Goal: Transaction & Acquisition: Purchase product/service

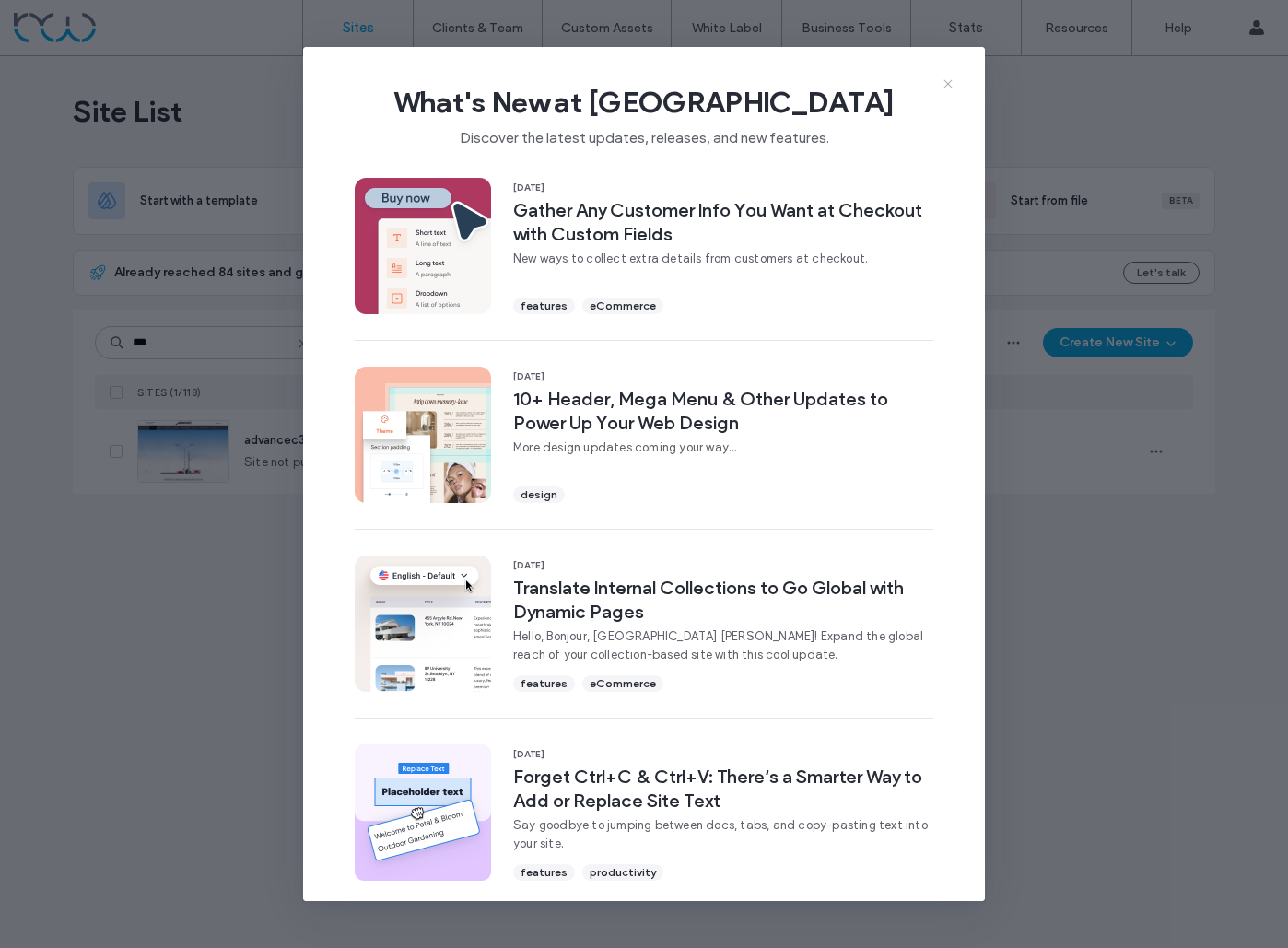
type input "***"
click at [945, 79] on icon at bounding box center [948, 83] width 15 height 15
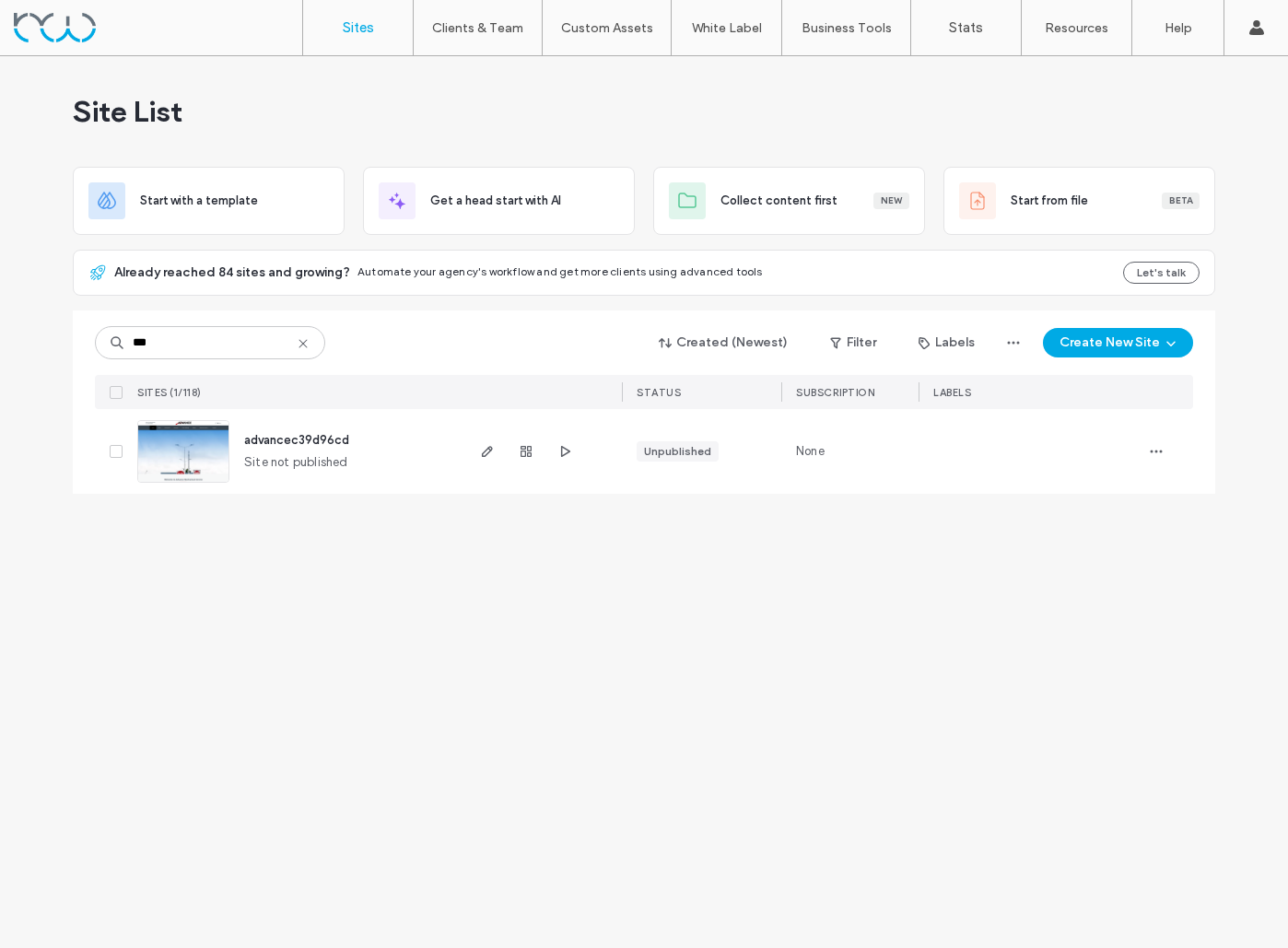
click at [167, 458] on img at bounding box center [183, 483] width 90 height 126
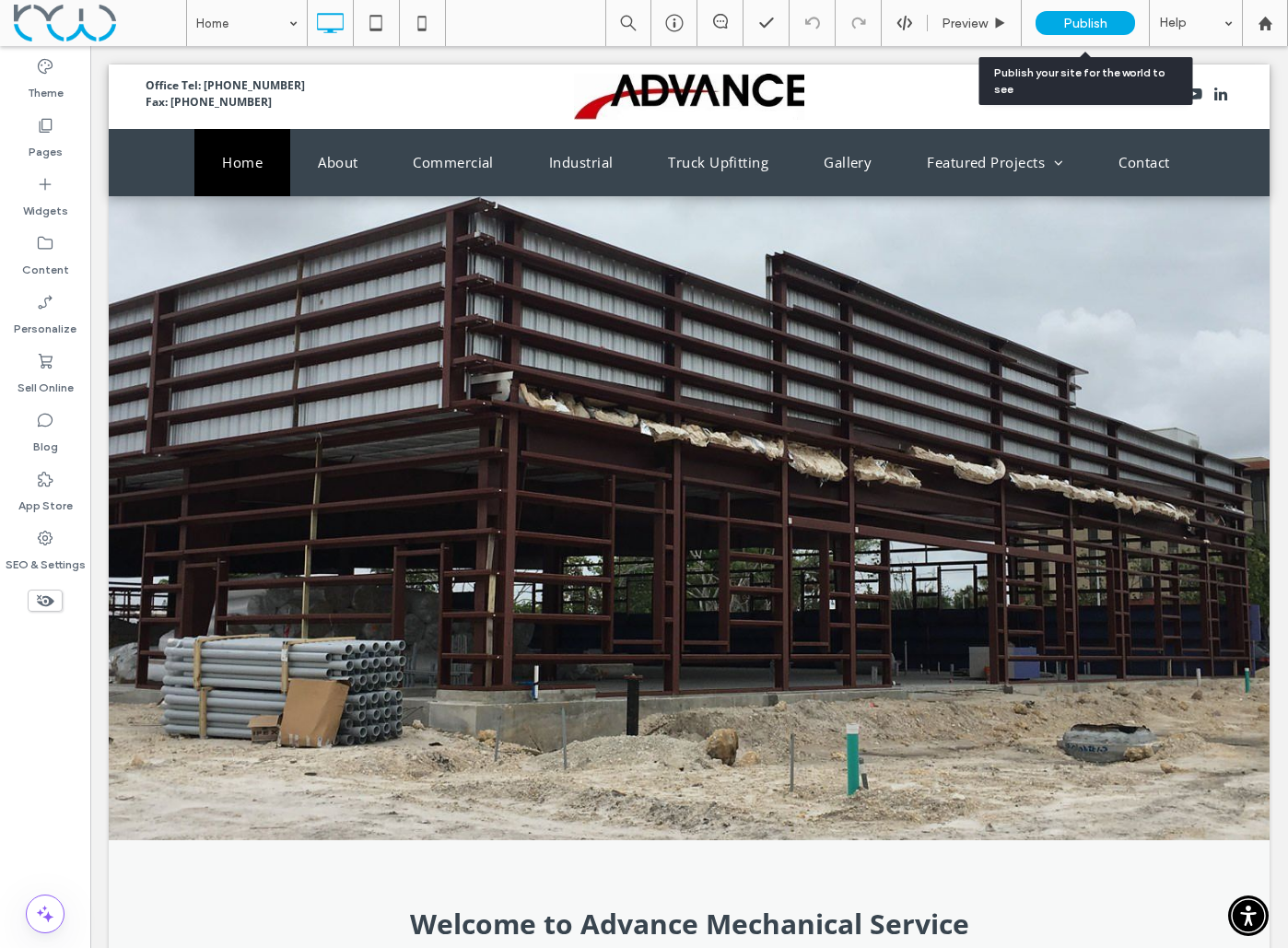
click at [1081, 20] on span "Publish" at bounding box center [1085, 24] width 44 height 16
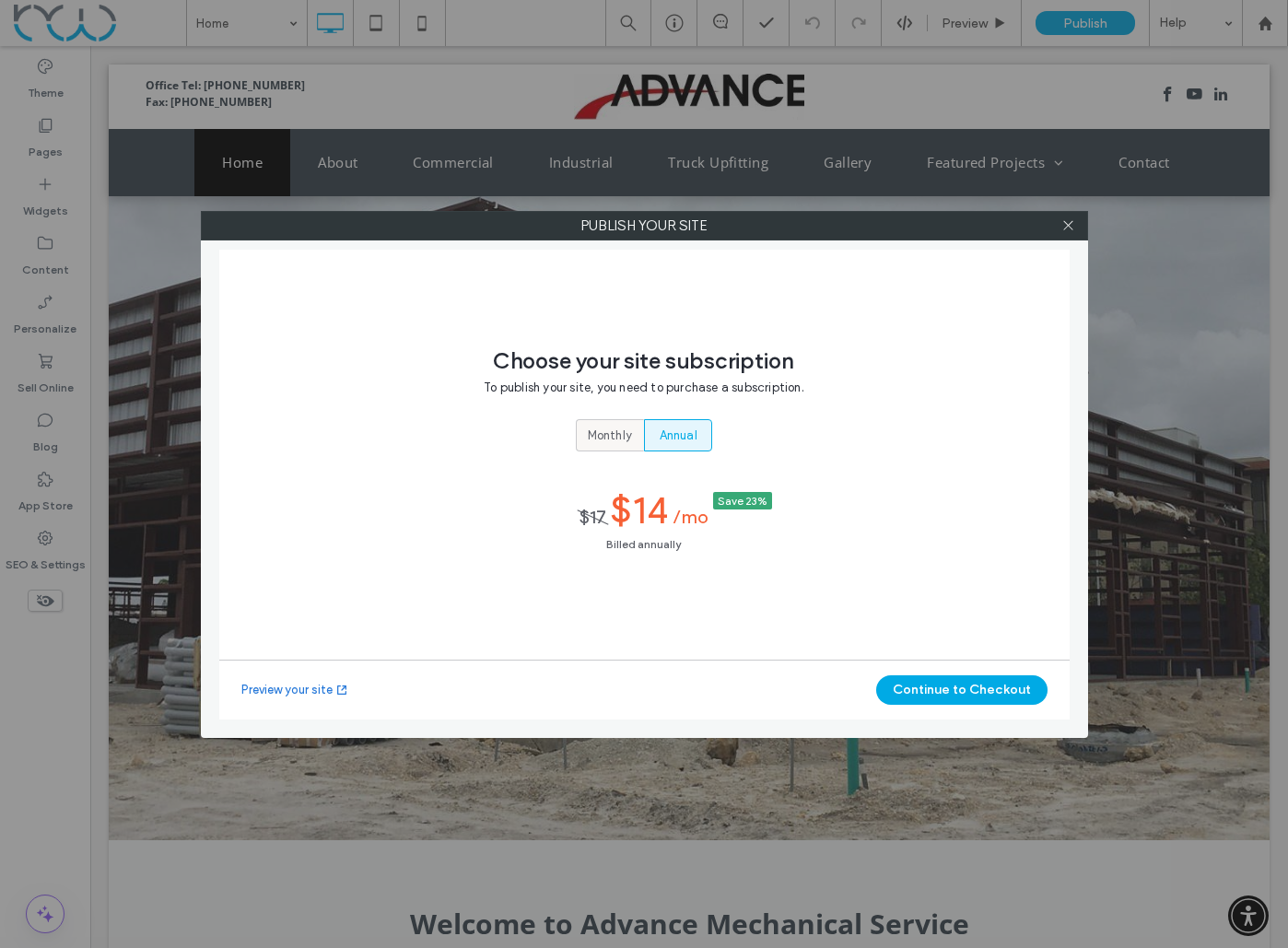
click at [585, 440] on label "Monthly" at bounding box center [610, 435] width 68 height 33
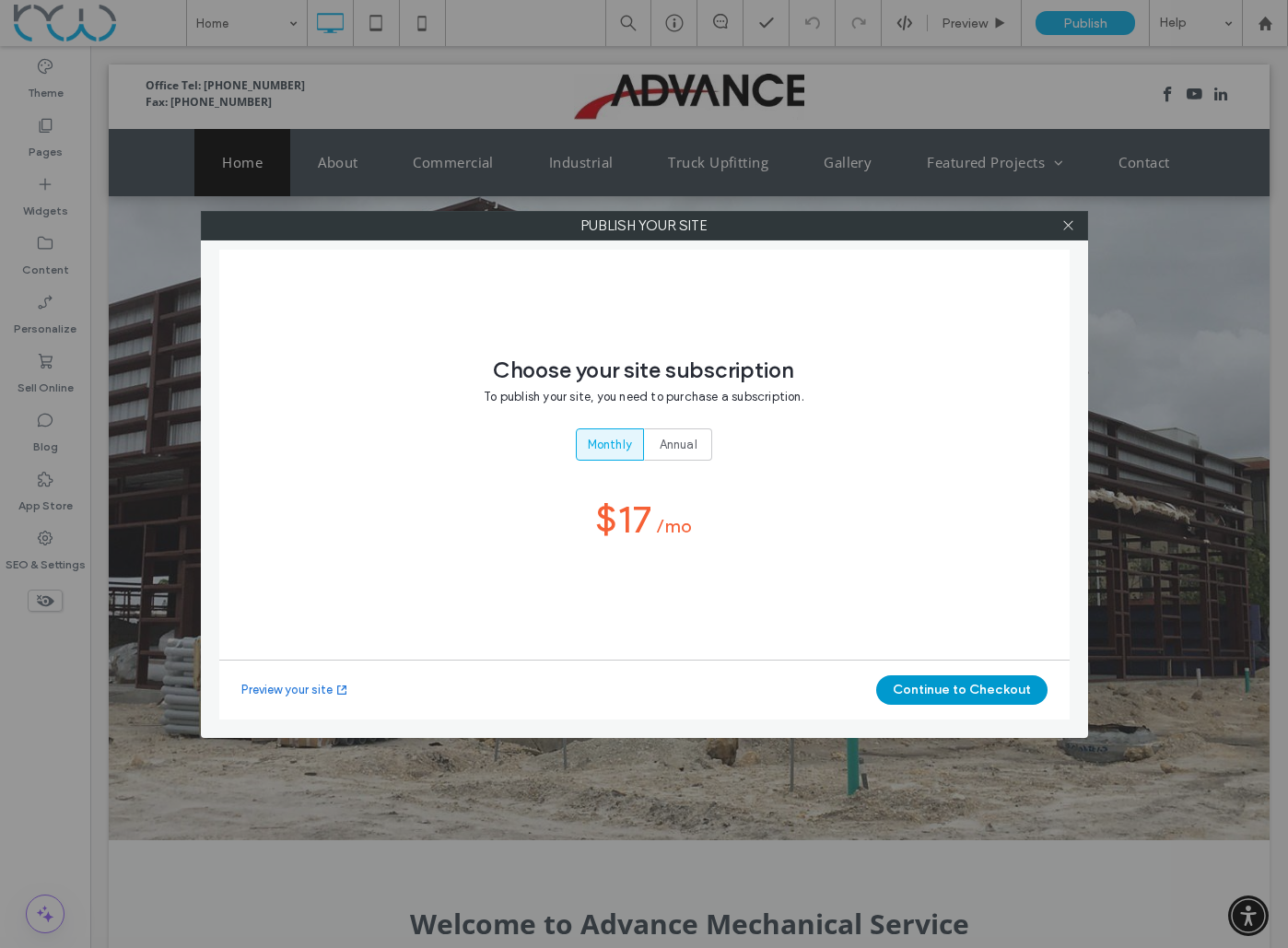
click at [918, 693] on button "Continue to Checkout" at bounding box center [962, 690] width 171 height 30
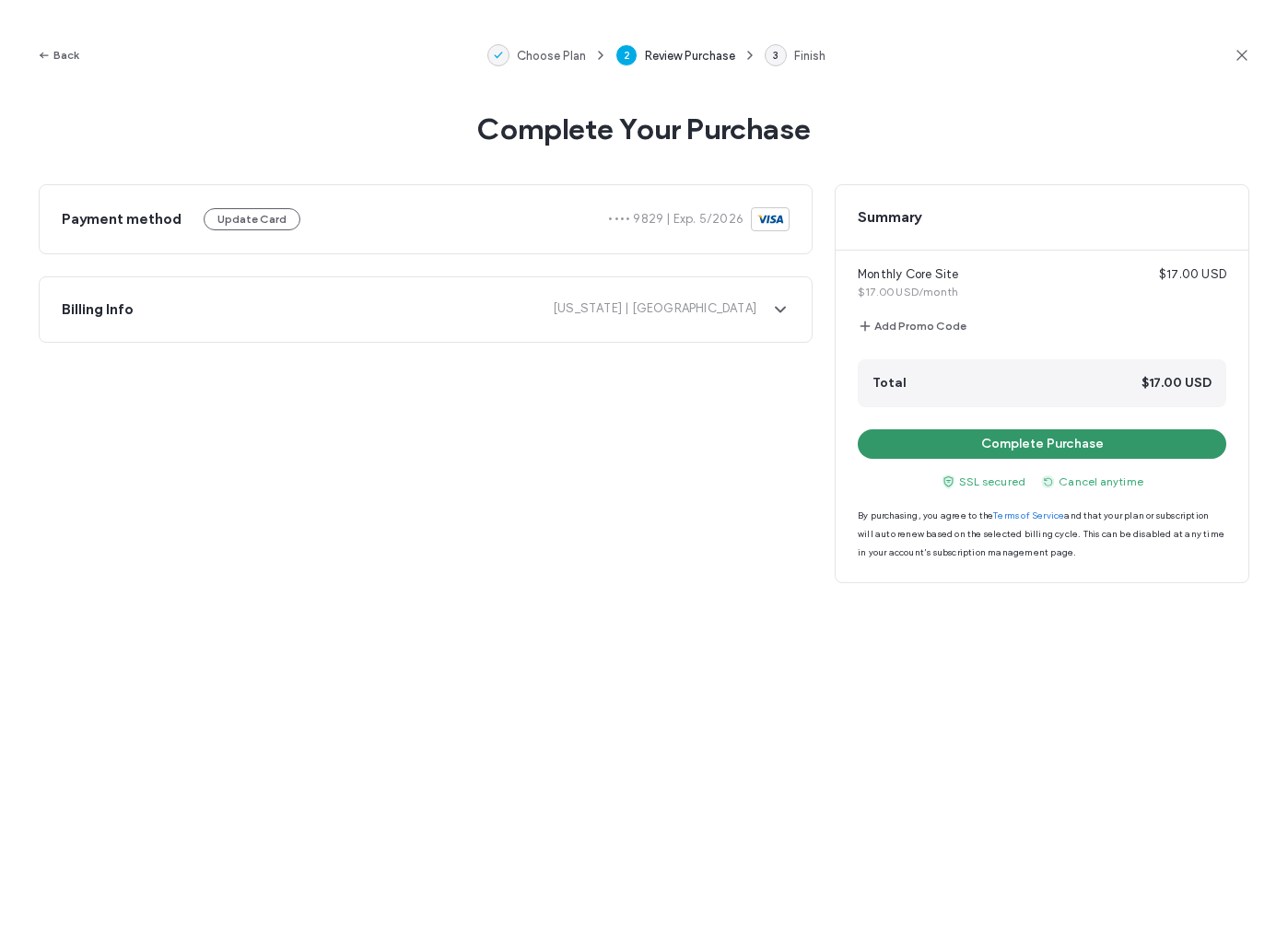
click at [1003, 444] on button "Complete Purchase" at bounding box center [1042, 444] width 369 height 30
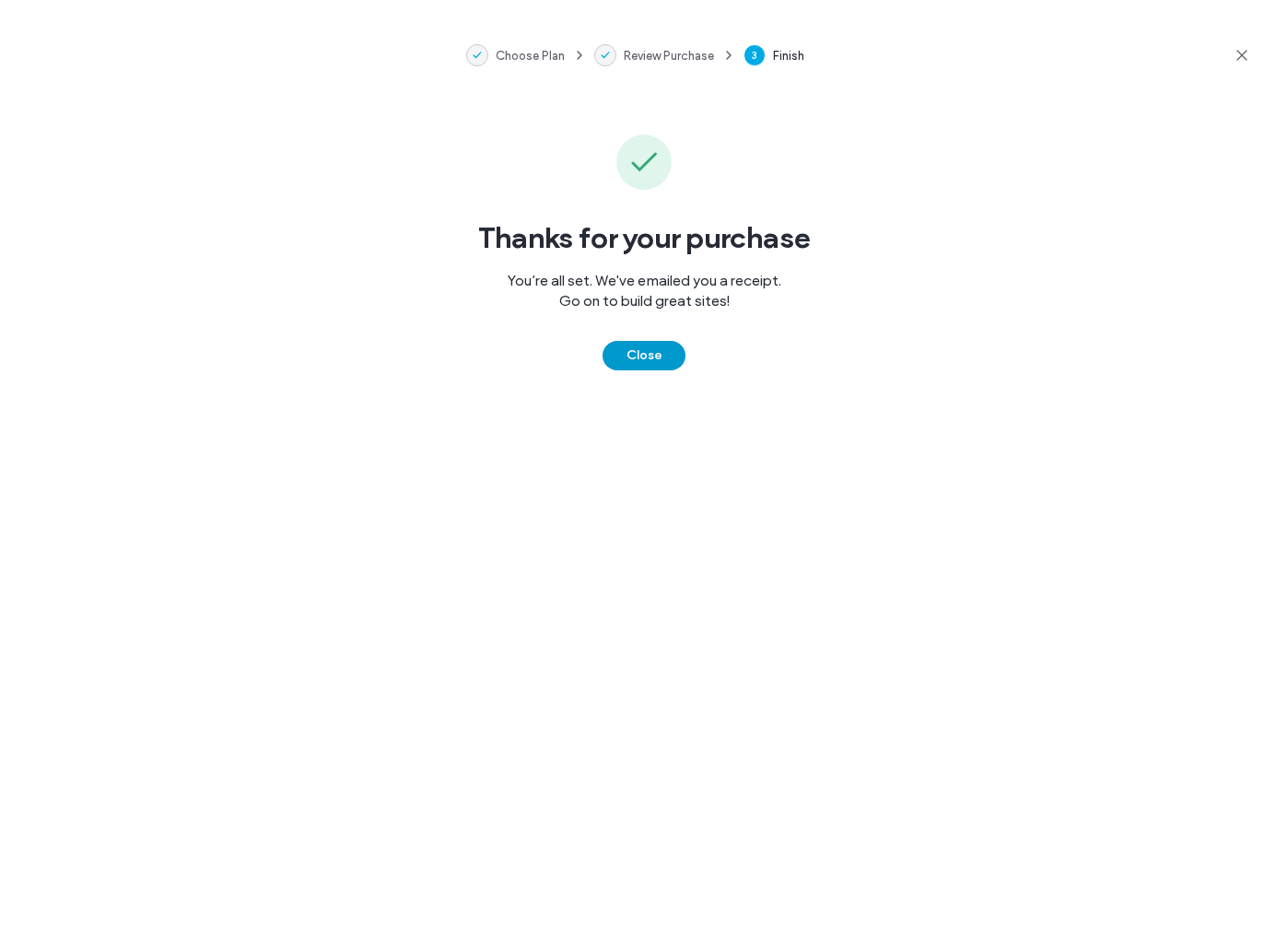
click at [632, 353] on button "Close" at bounding box center [644, 356] width 83 height 30
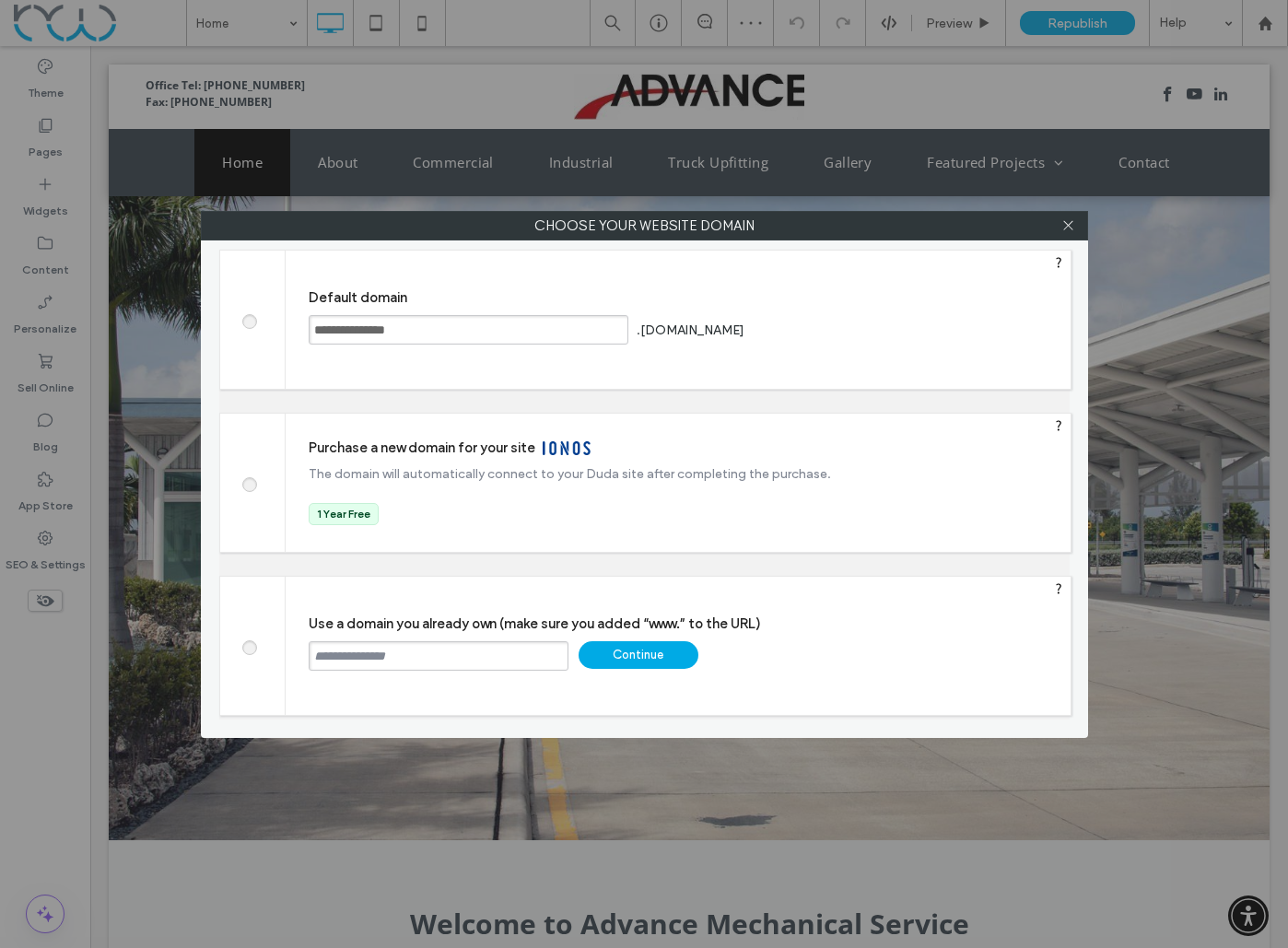
click at [437, 659] on input "text" at bounding box center [438, 656] width 260 height 30
paste input "**********"
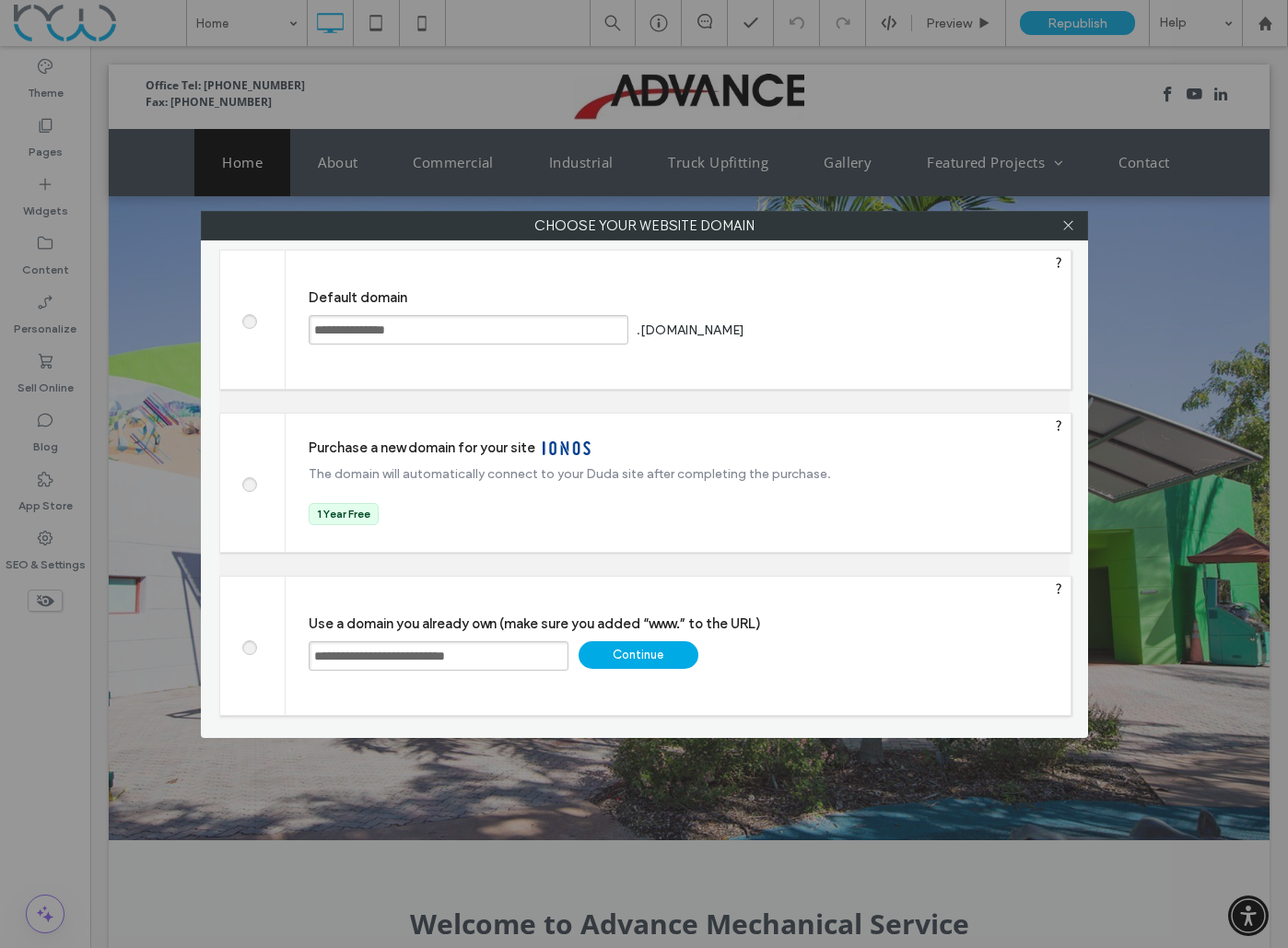
type input "**********"
click at [634, 658] on div "Continue" at bounding box center [638, 655] width 120 height 28
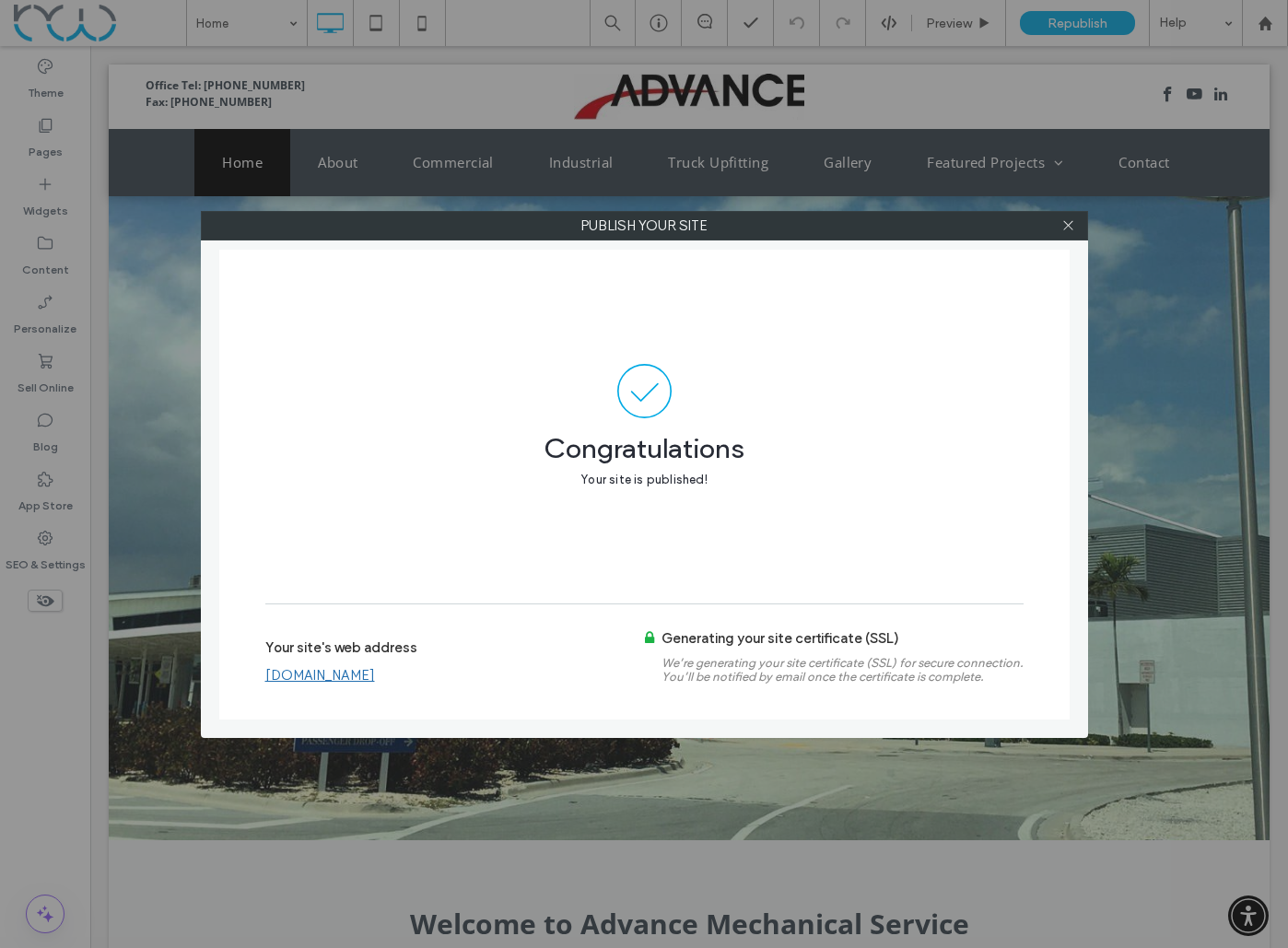
click at [375, 679] on link "[DOMAIN_NAME]" at bounding box center [319, 675] width 110 height 17
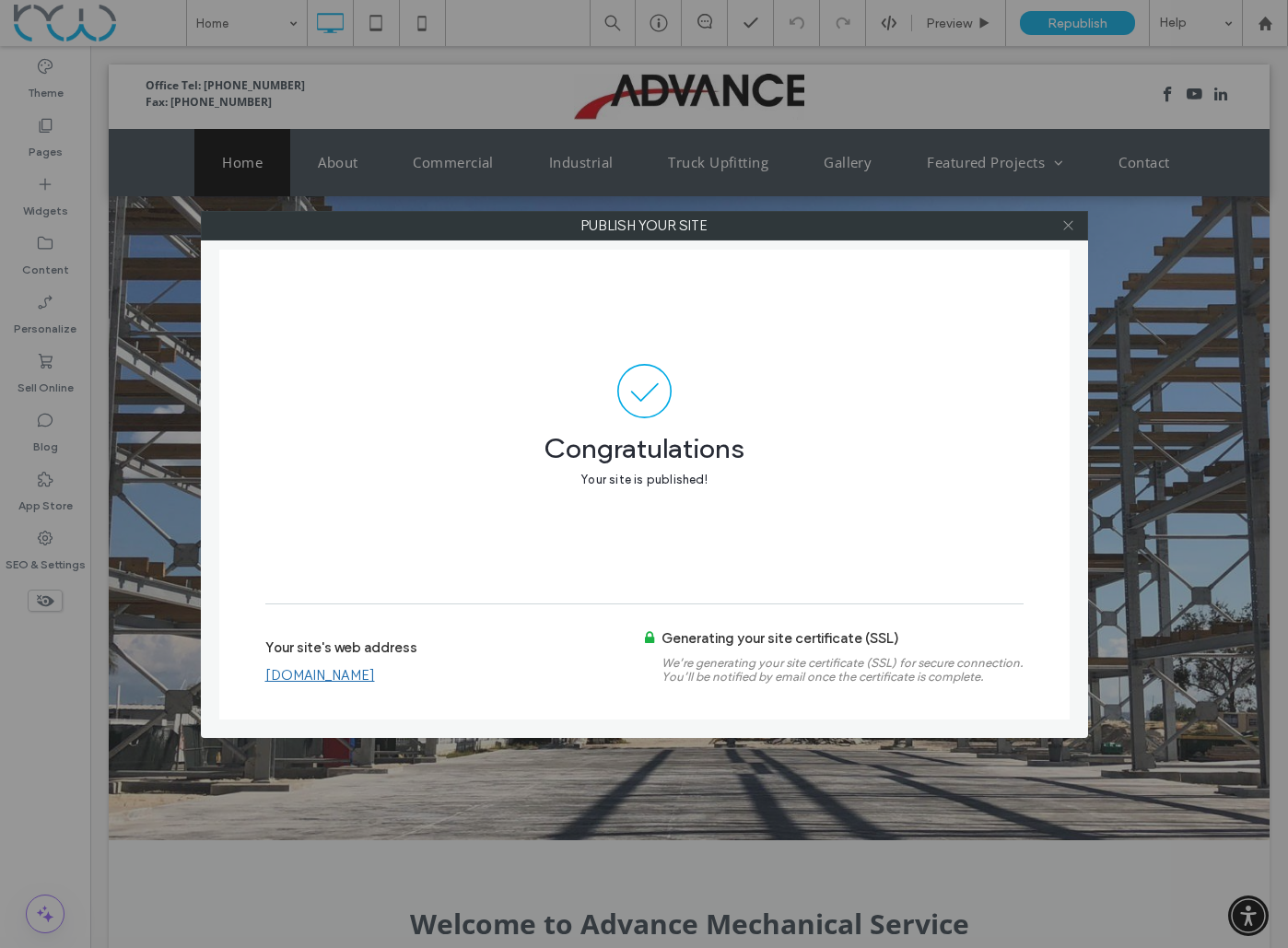
click at [1071, 229] on icon at bounding box center [1069, 225] width 14 height 14
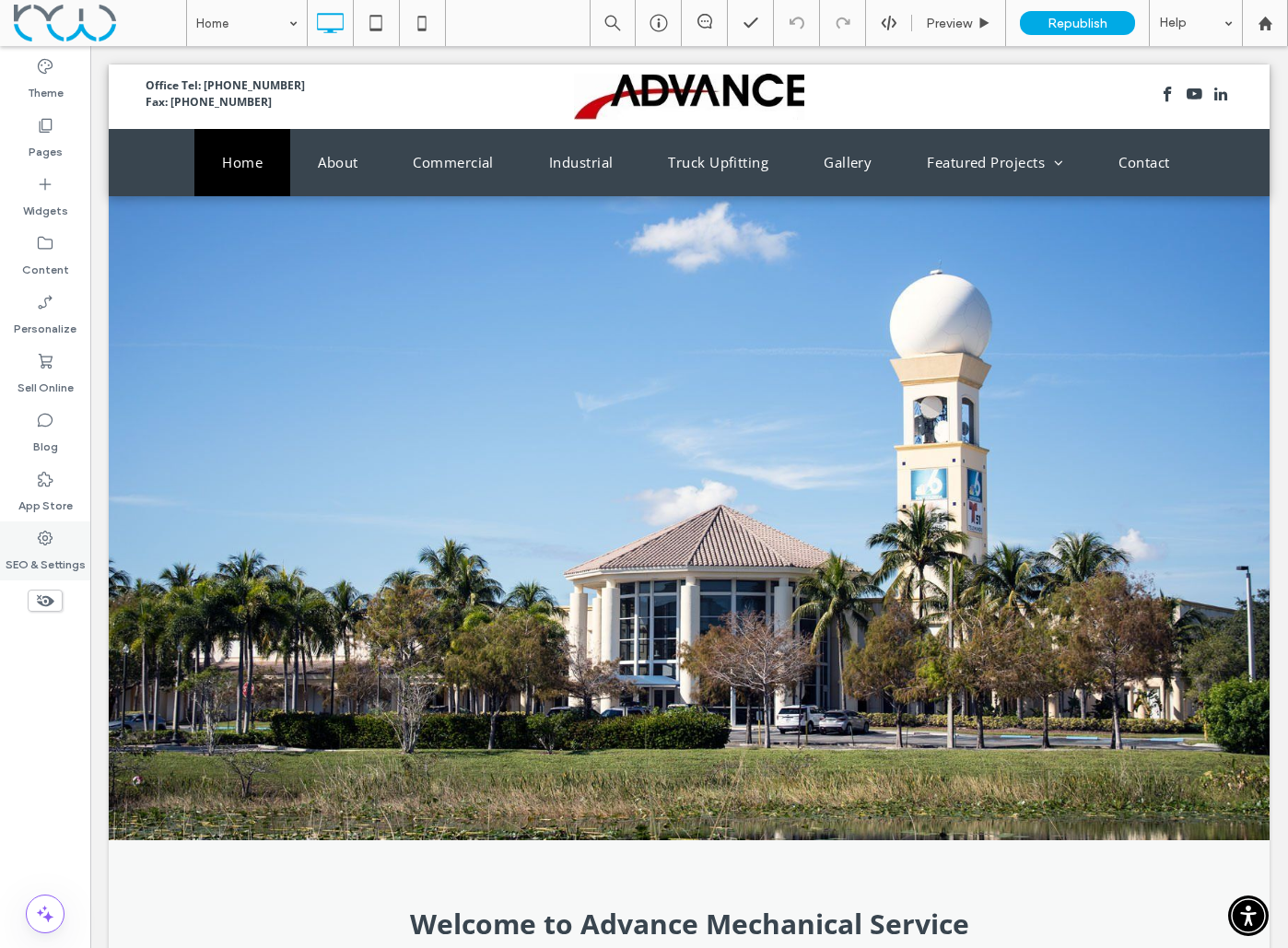
click at [40, 560] on label "SEO & Settings" at bounding box center [45, 560] width 80 height 26
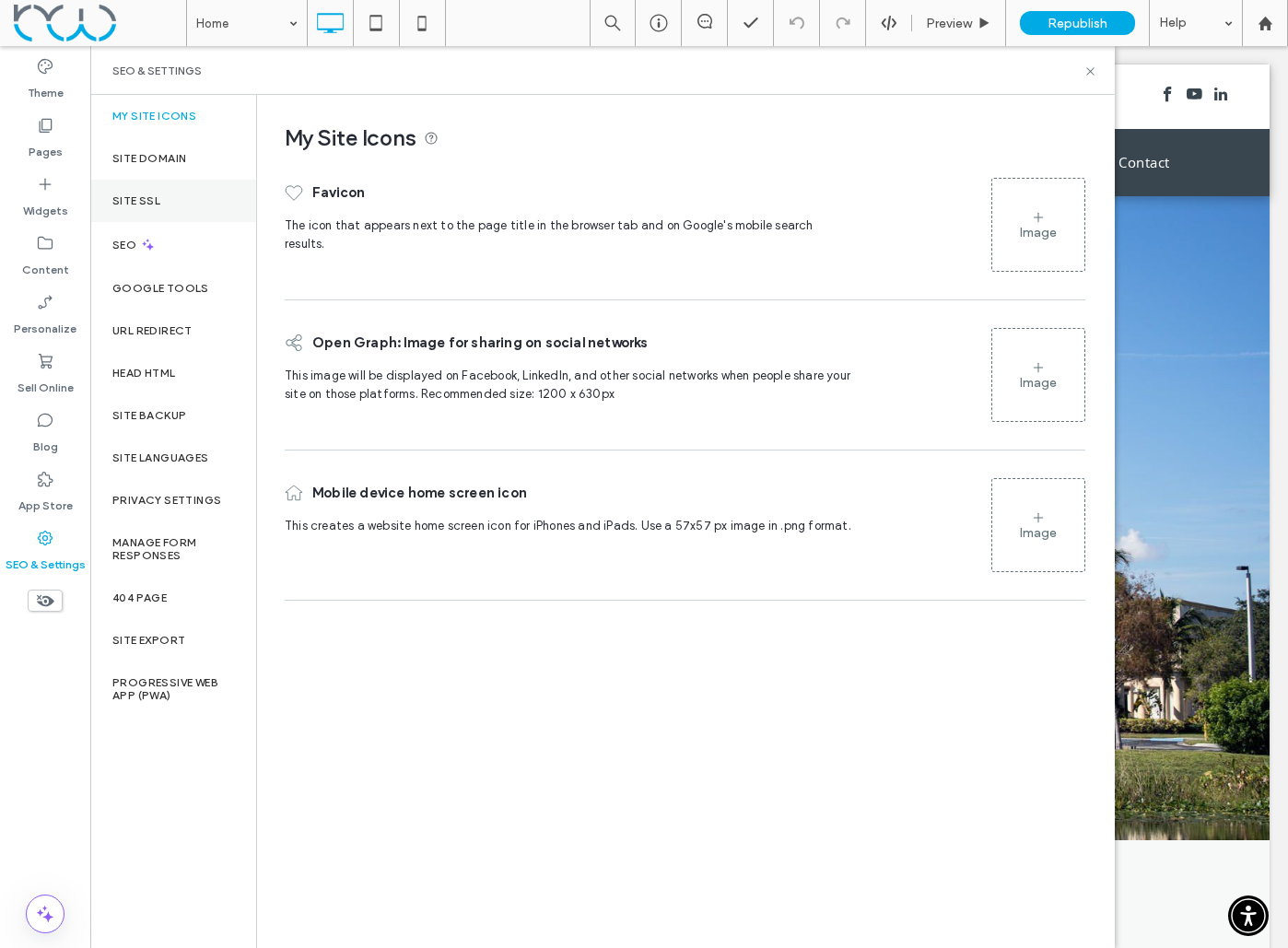
click at [124, 212] on div "Site SSL" at bounding box center [173, 201] width 166 height 43
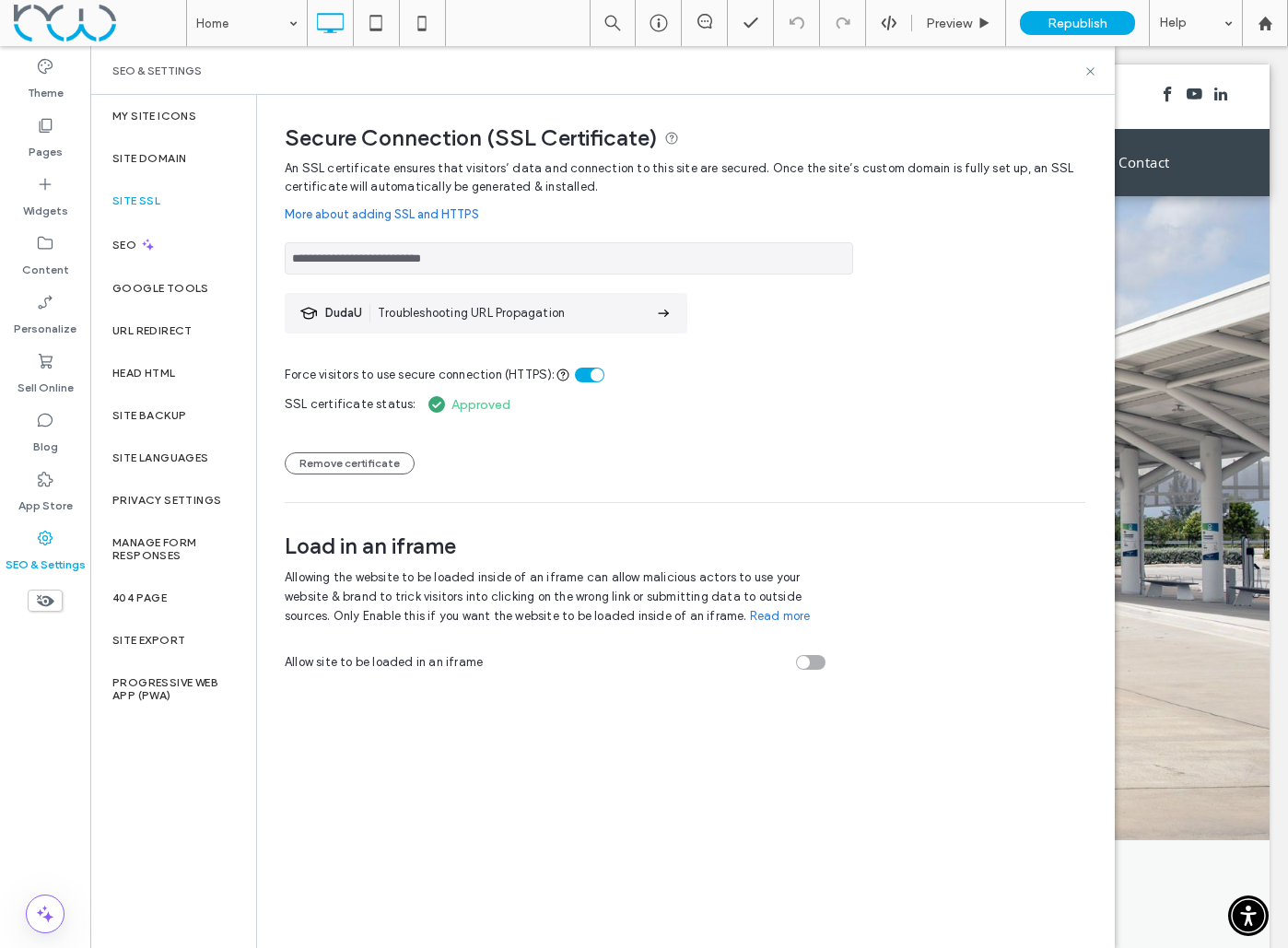
click at [1268, 352] on div "Click To Paste" at bounding box center [689, 518] width 1161 height 646
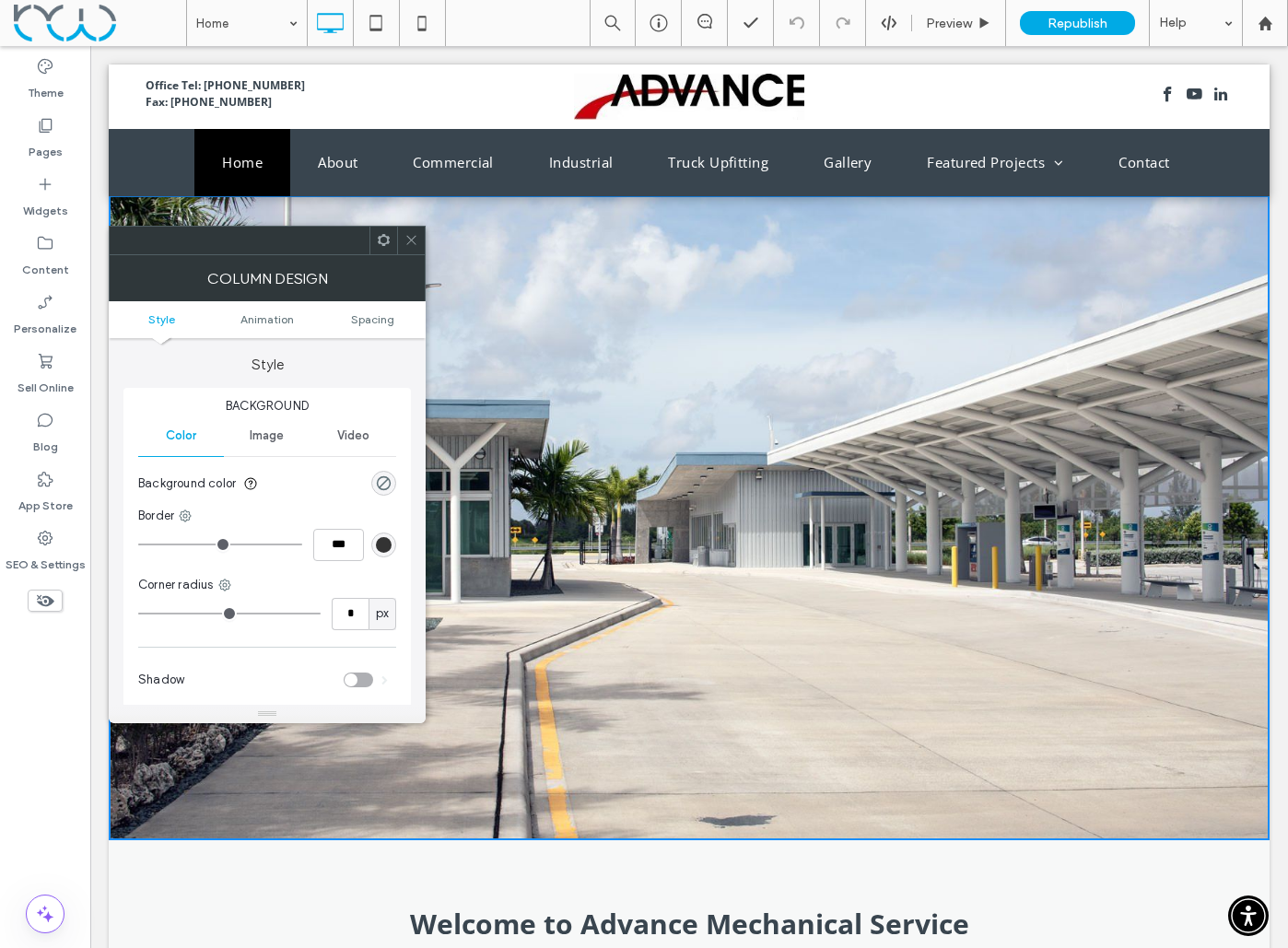
scroll to position [10, 0]
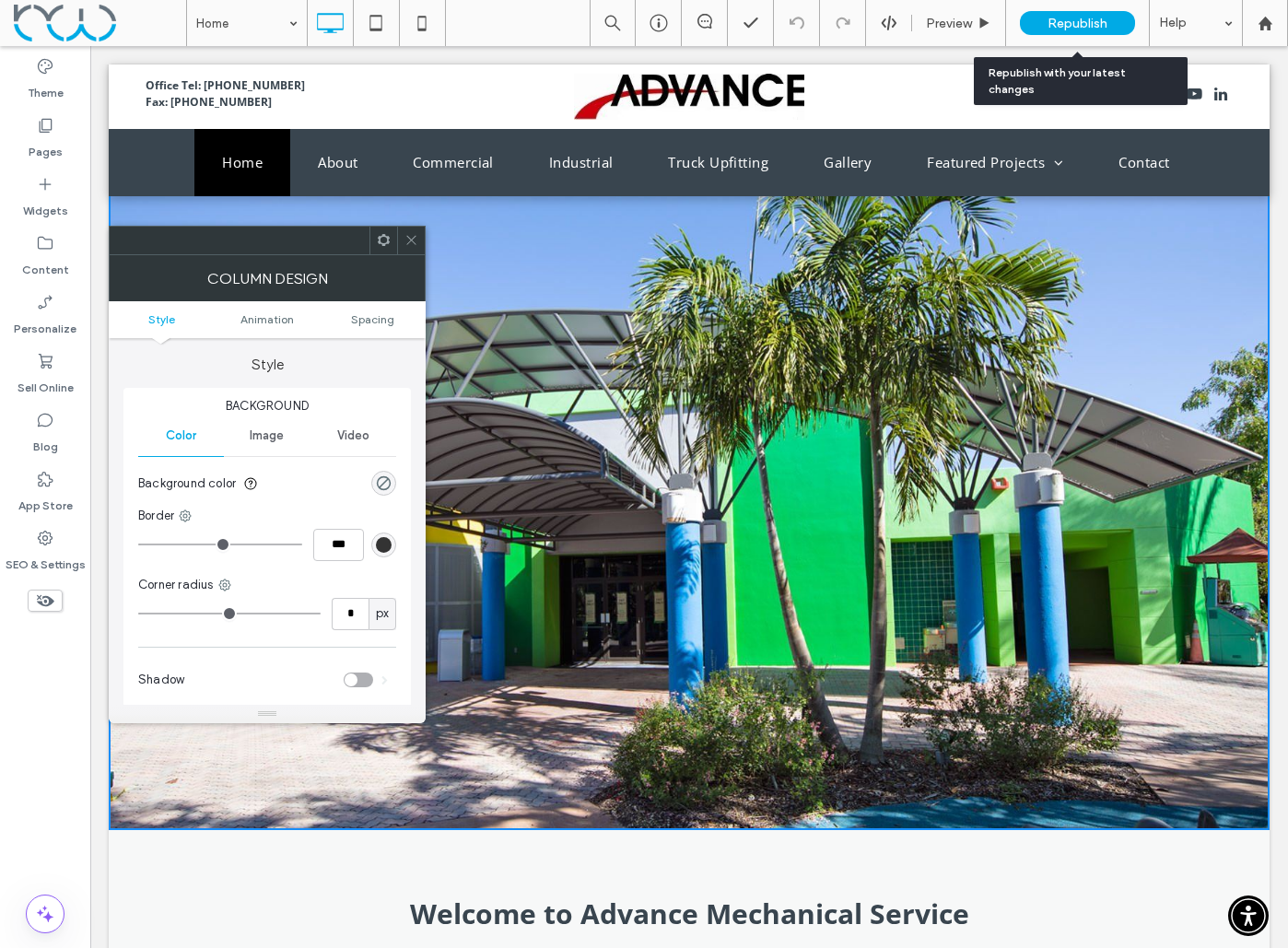
click at [1065, 24] on span "Republish" at bounding box center [1077, 24] width 60 height 16
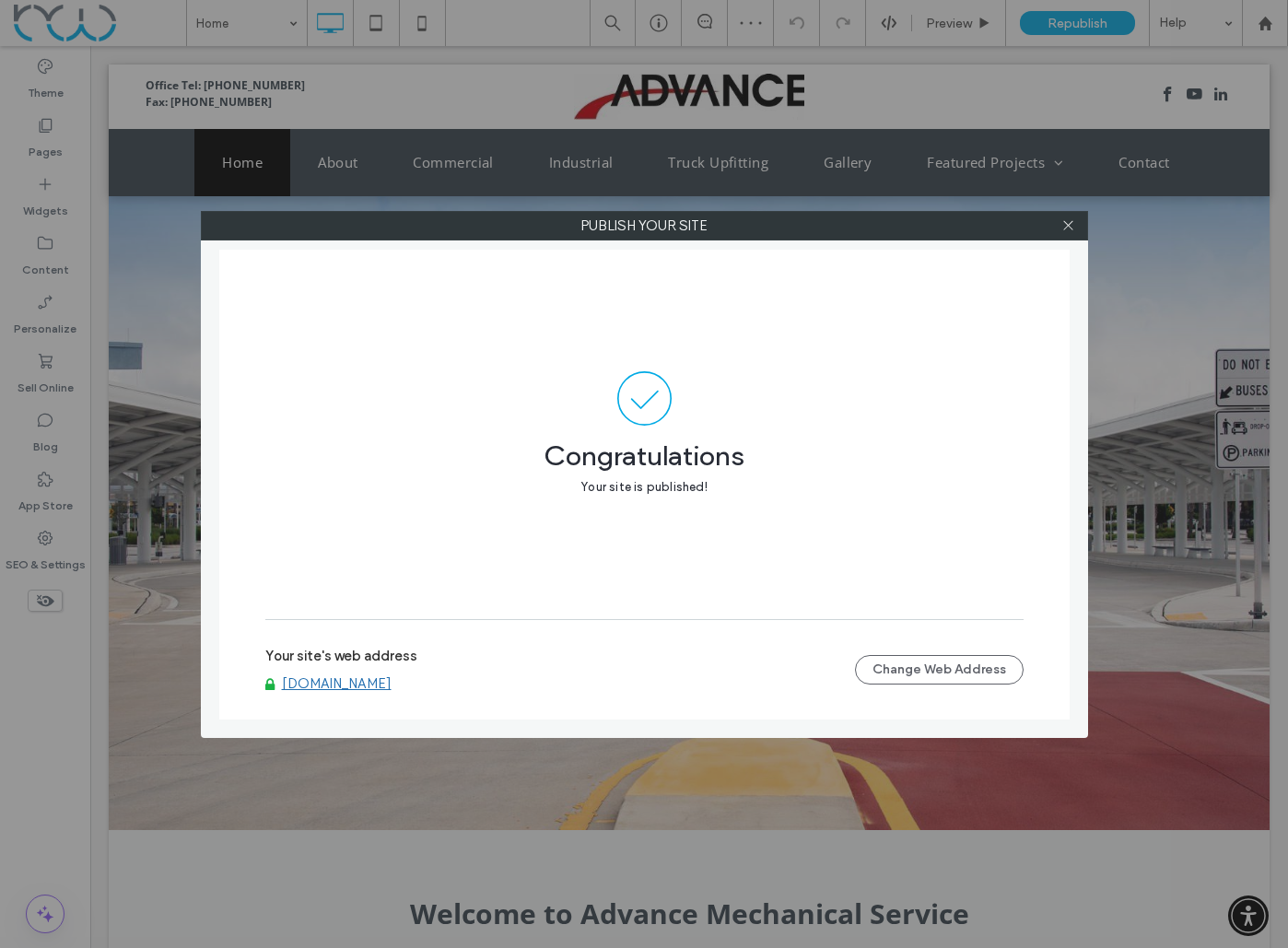
click at [380, 686] on link "[DOMAIN_NAME]" at bounding box center [336, 683] width 110 height 17
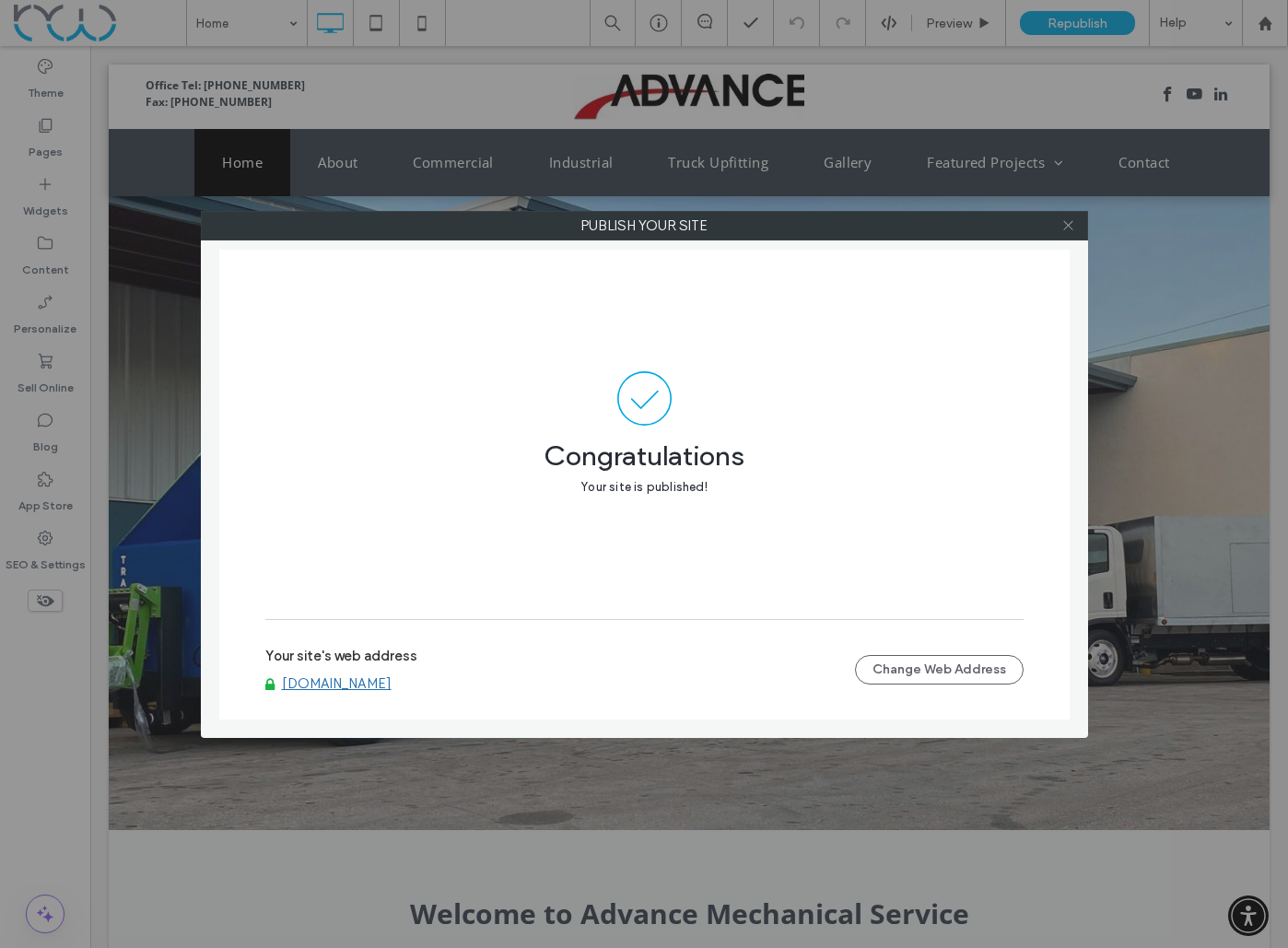
click at [1062, 222] on icon at bounding box center [1069, 225] width 14 height 14
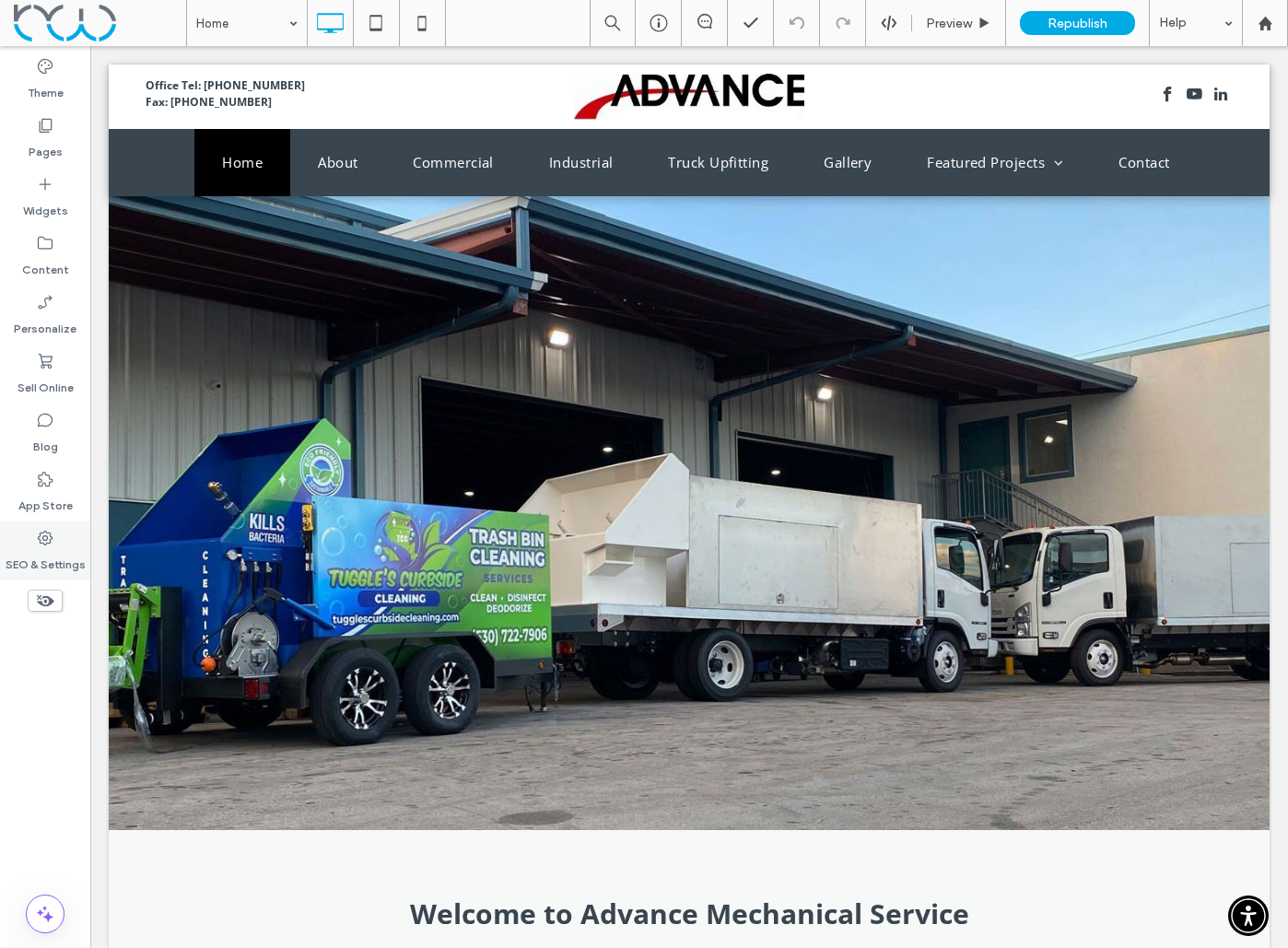
click at [57, 536] on div "SEO & Settings" at bounding box center [44, 552] width 90 height 59
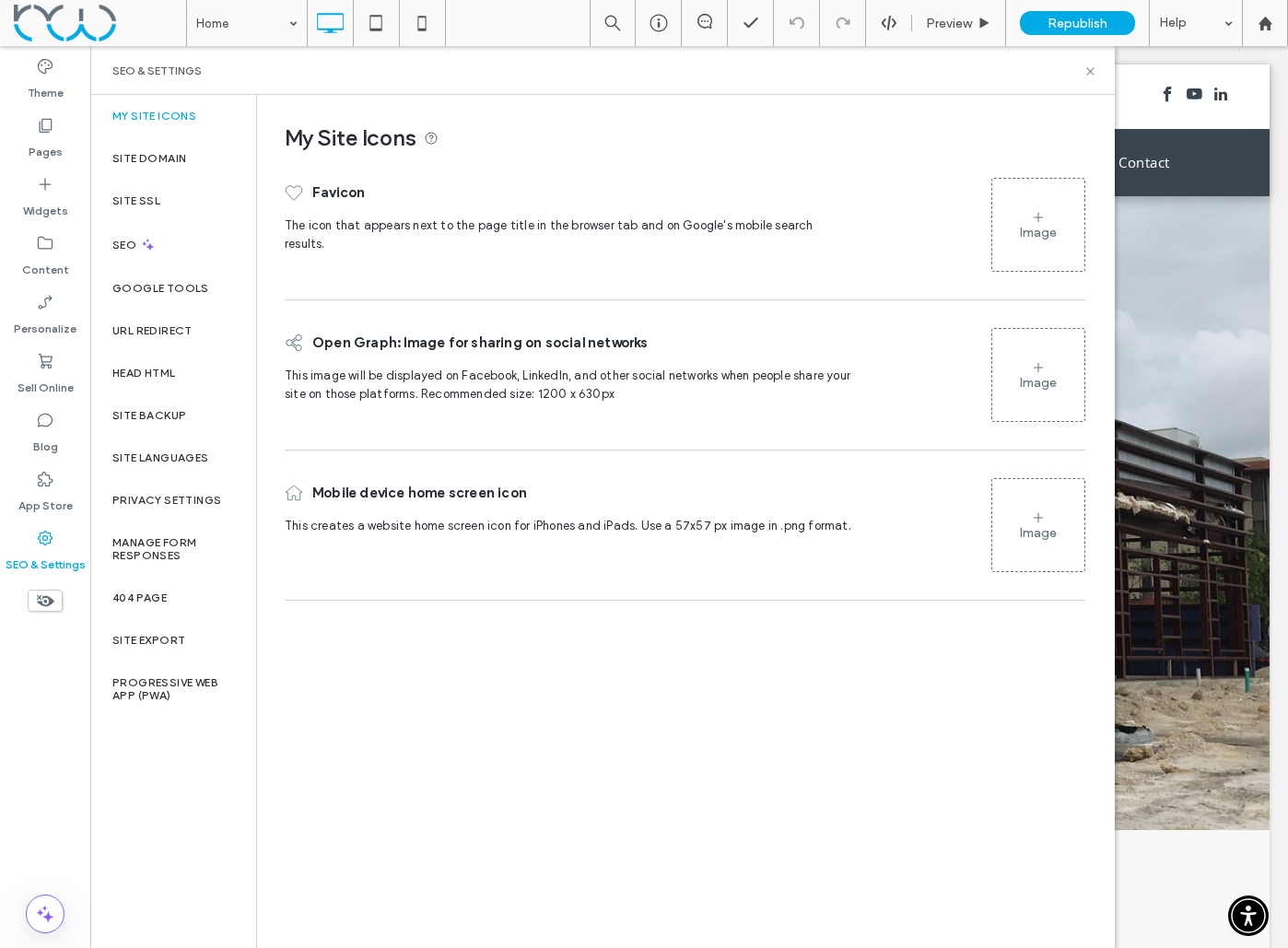
click at [1036, 211] on icon at bounding box center [1038, 217] width 15 height 15
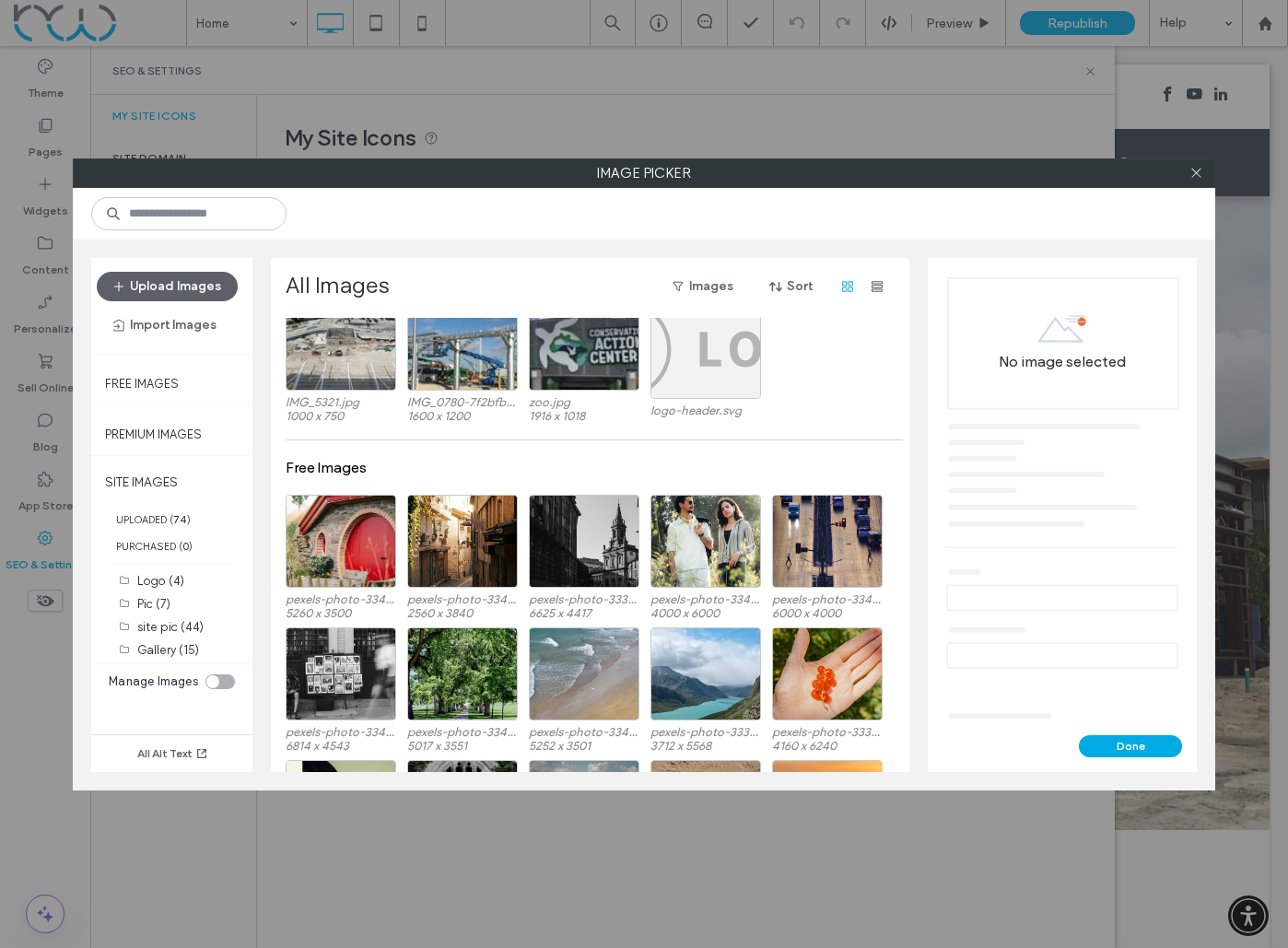
scroll to position [0, 0]
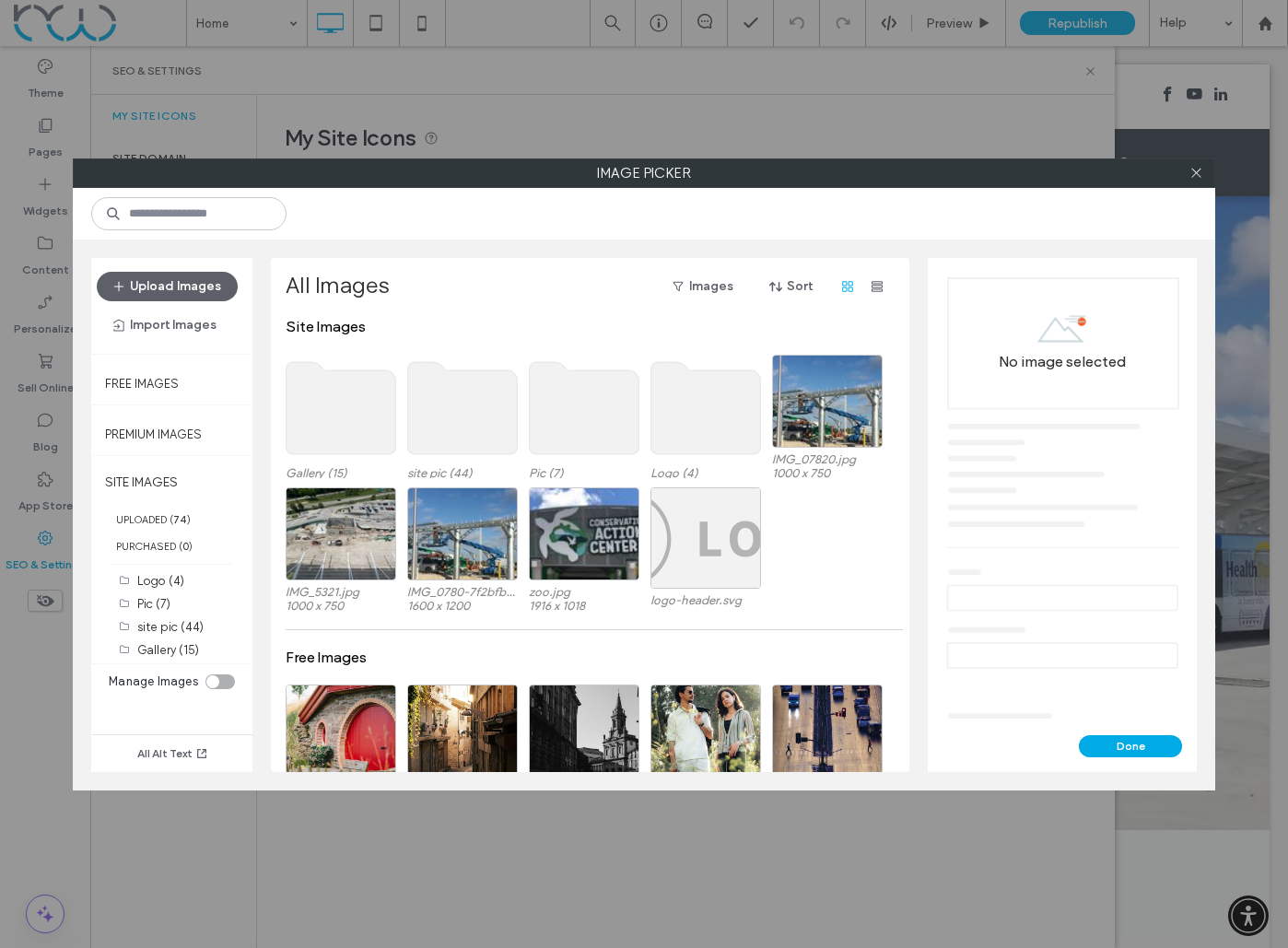
click at [633, 365] on icon at bounding box center [584, 408] width 111 height 96
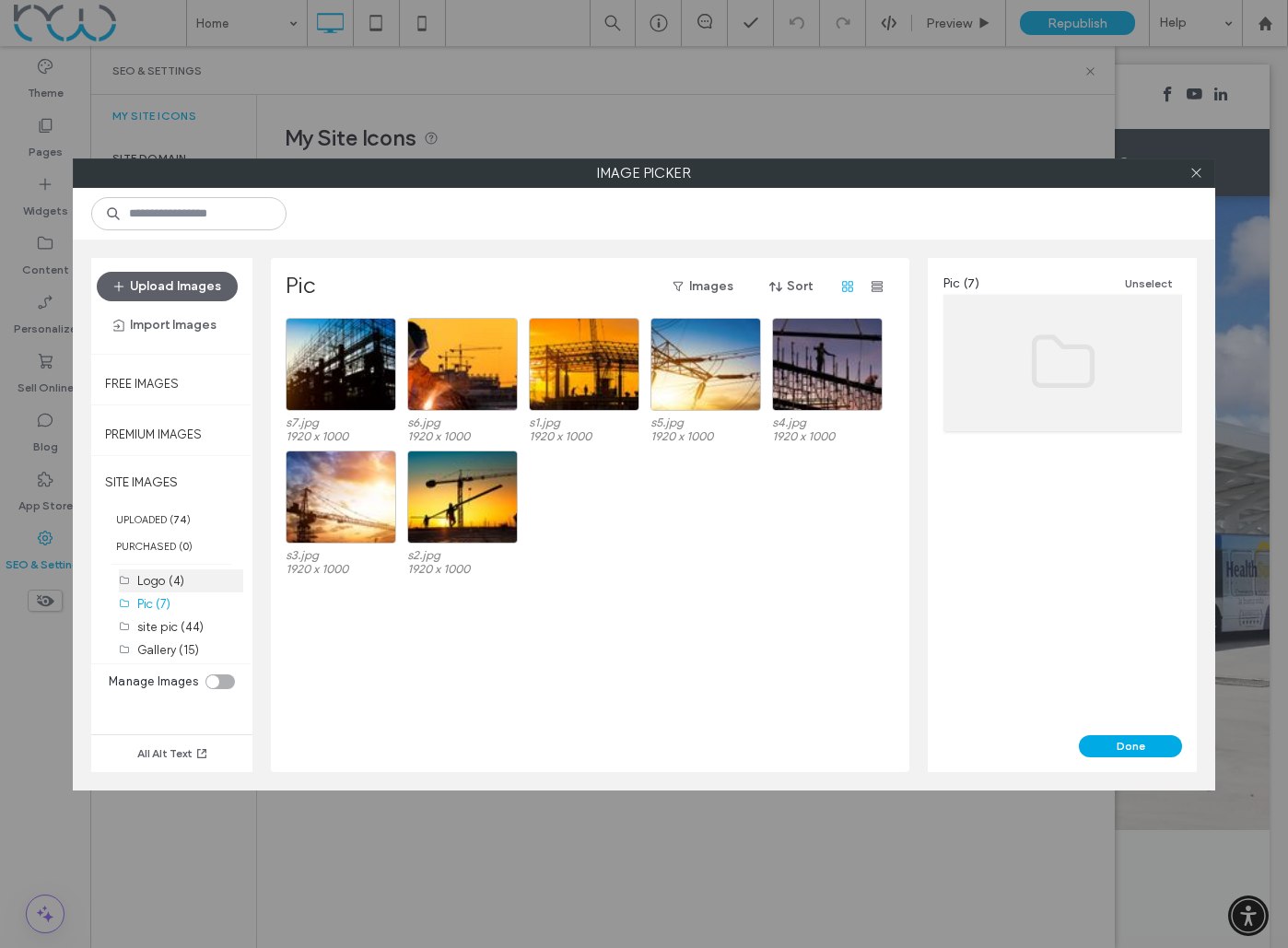
click at [143, 578] on label "Logo (4)" at bounding box center [161, 581] width 47 height 14
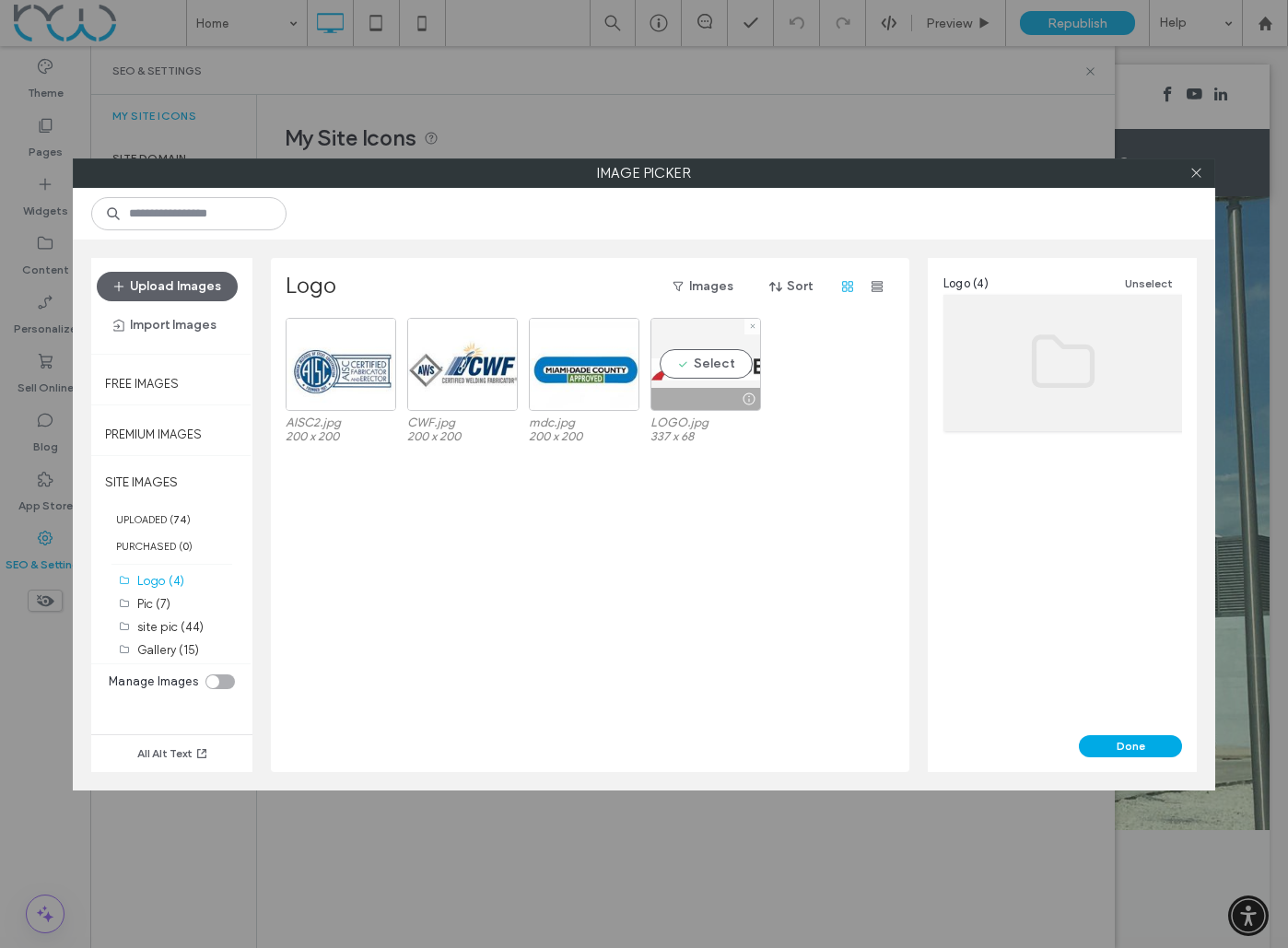
click at [711, 360] on div "Select" at bounding box center [706, 365] width 111 height 93
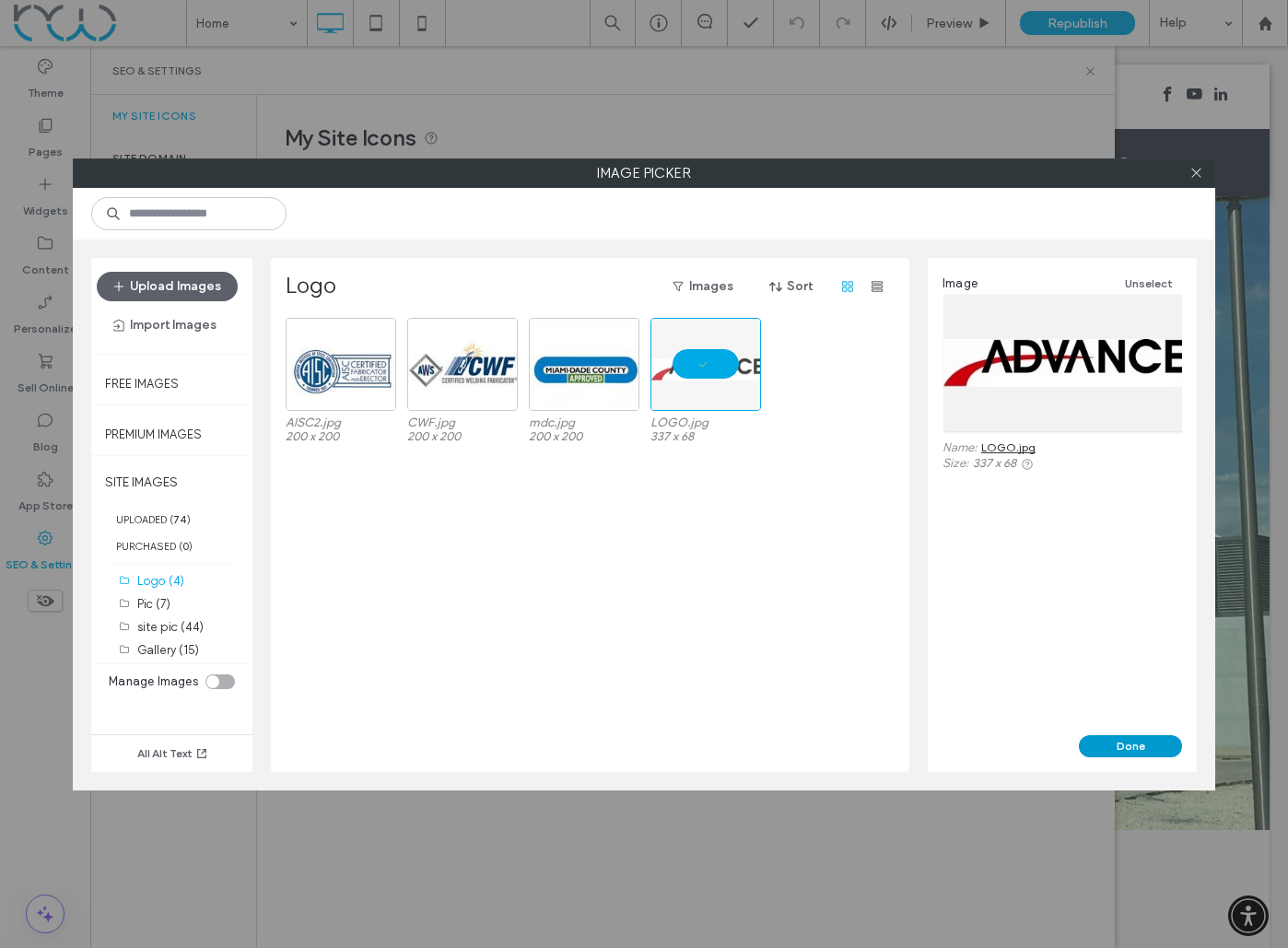
click at [1150, 739] on button "Done" at bounding box center [1131, 746] width 103 height 22
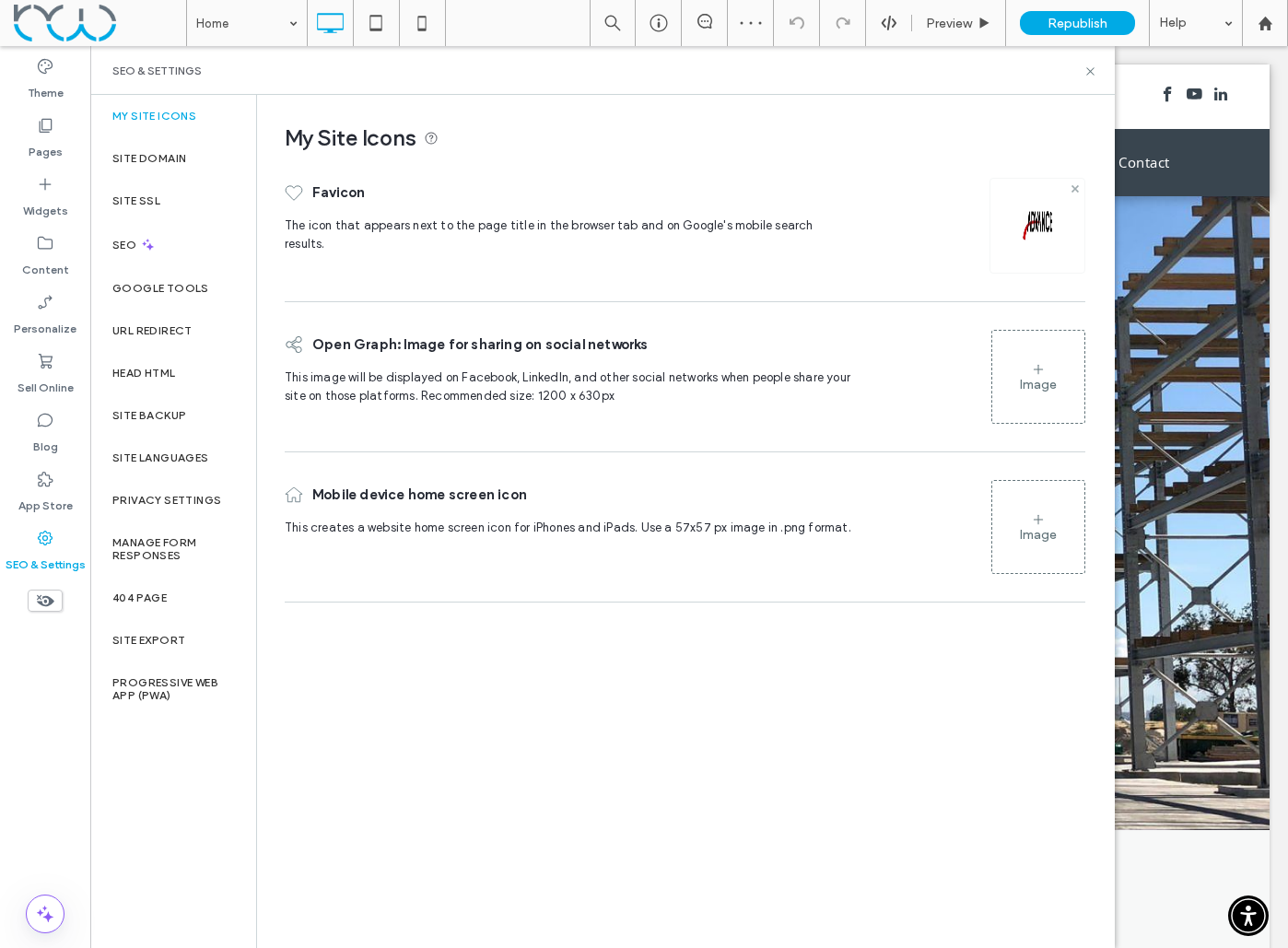
click at [1073, 189] on icon at bounding box center [1074, 188] width 7 height 7
